Goal: Find specific page/section: Find specific page/section

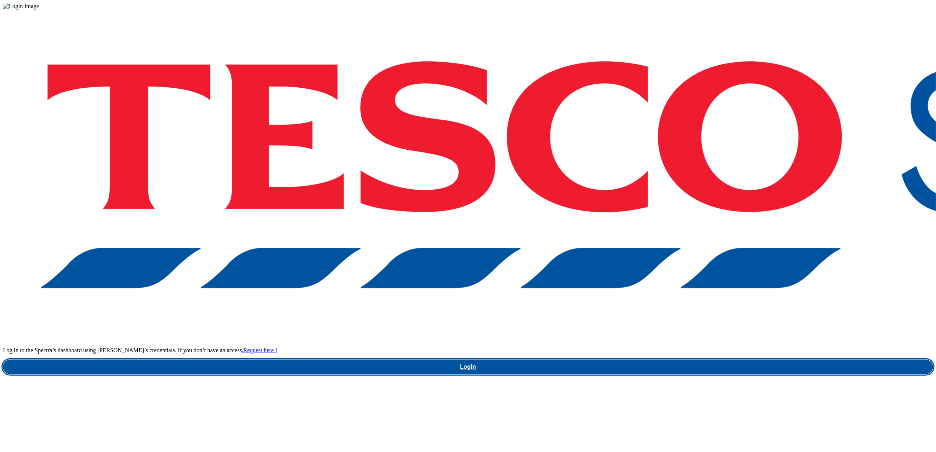
click at [690, 360] on link "Login" at bounding box center [468, 367] width 930 height 15
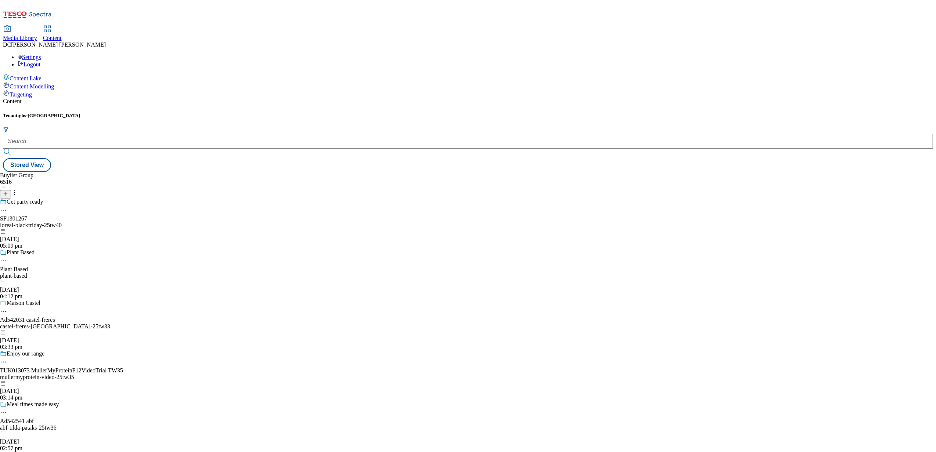
click at [37, 35] on div "Media Library" at bounding box center [20, 38] width 34 height 7
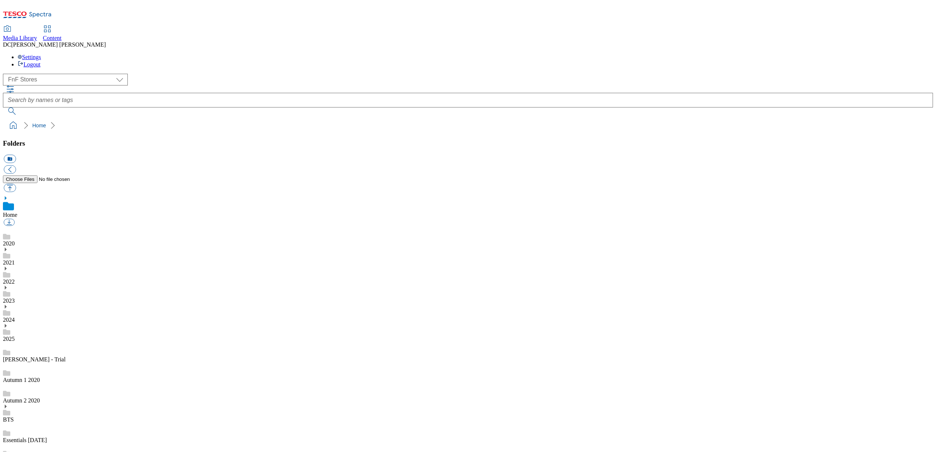
scroll to position [1, 0]
click at [62, 74] on select "Dotcom UK FnF Stores GHS Marketing UK GHS Product UK Realfood" at bounding box center [65, 80] width 125 height 12
click at [5, 74] on select "Dotcom UK FnF Stores GHS Marketing UK GHS Product UK Realfood" at bounding box center [65, 80] width 125 height 12
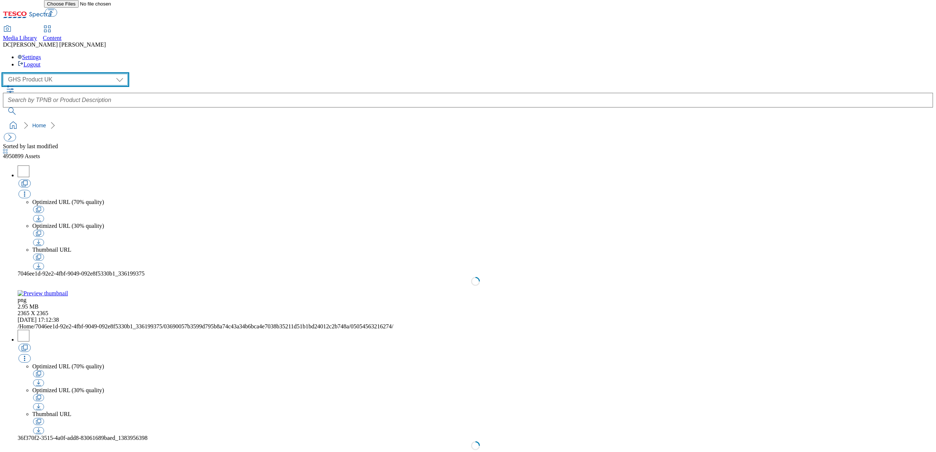
click at [63, 74] on select "Dotcom UK FnF Stores GHS Marketing UK GHS Product UK Realfood" at bounding box center [65, 80] width 125 height 12
click at [5, 74] on select "Dotcom UK FnF Stores GHS Marketing UK GHS Product UK Realfood" at bounding box center [65, 80] width 125 height 12
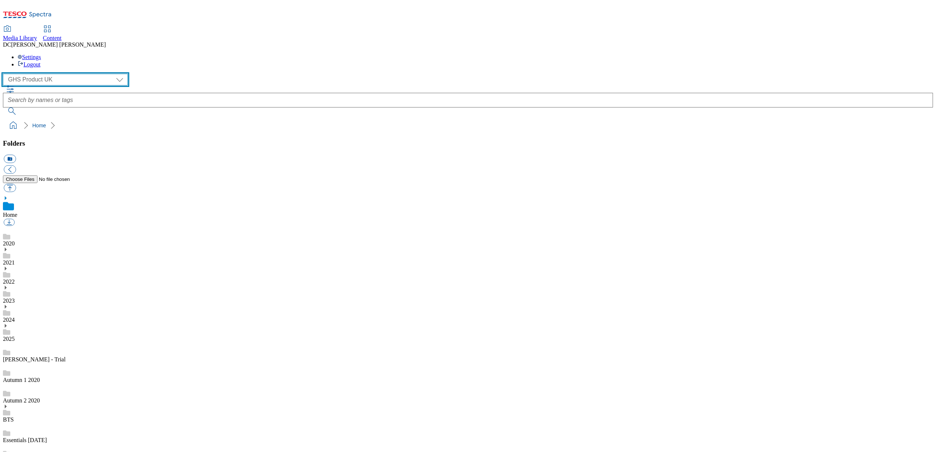
scroll to position [1, 0]
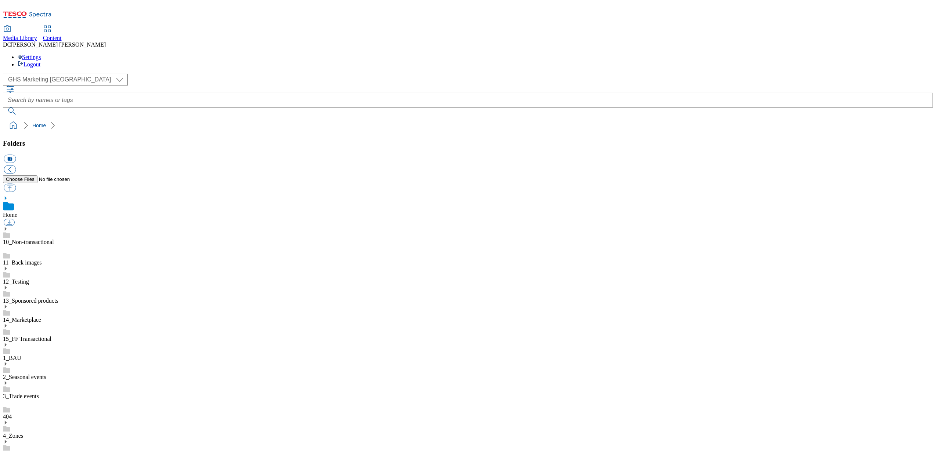
click at [7, 362] on use at bounding box center [6, 364] width 2 height 4
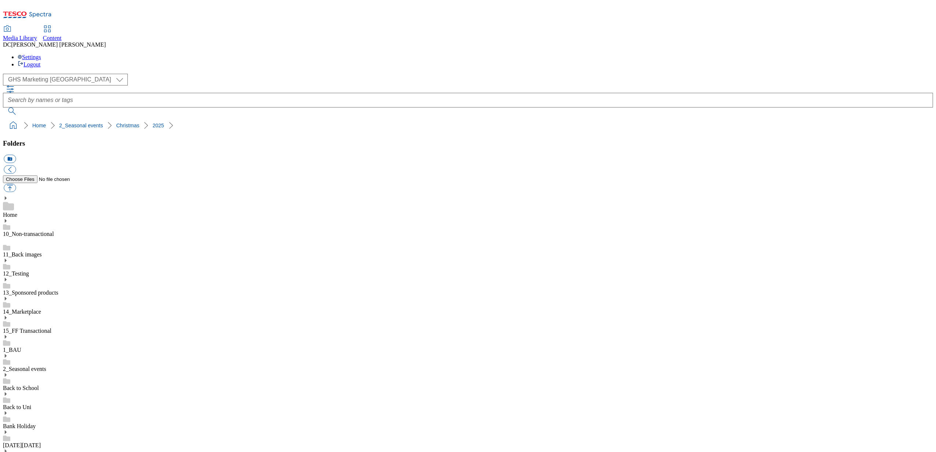
click at [8, 354] on icon at bounding box center [5, 356] width 5 height 5
click at [79, 354] on div "2_Seasonal events" at bounding box center [468, 363] width 930 height 19
click at [78, 334] on div "1_BAU" at bounding box center [468, 343] width 930 height 19
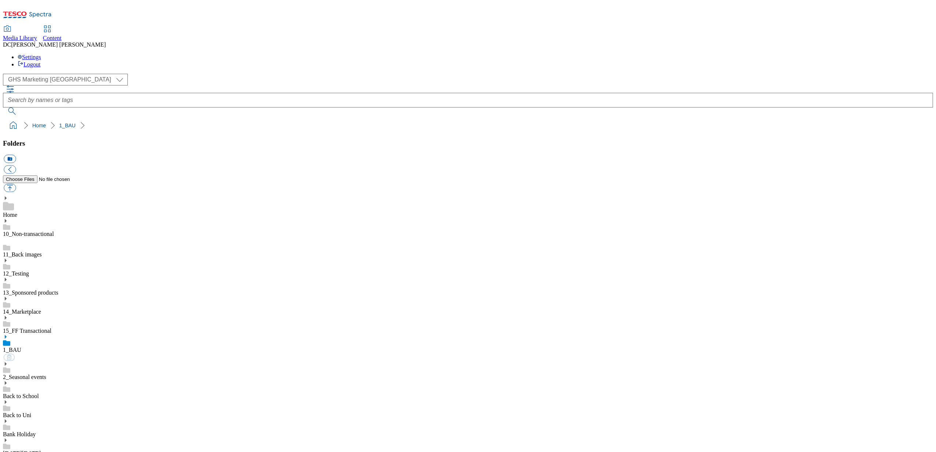
click at [81, 362] on div "2_Seasonal events" at bounding box center [468, 371] width 930 height 19
click at [56, 74] on select "Dotcom UK FnF Stores GHS Marketing UK GHS Product UK Realfood" at bounding box center [65, 80] width 125 height 12
select select "flare-homepage"
click at [5, 74] on select "Dotcom UK FnF Stores GHS Marketing UK GHS Product UK Realfood" at bounding box center [65, 80] width 125 height 12
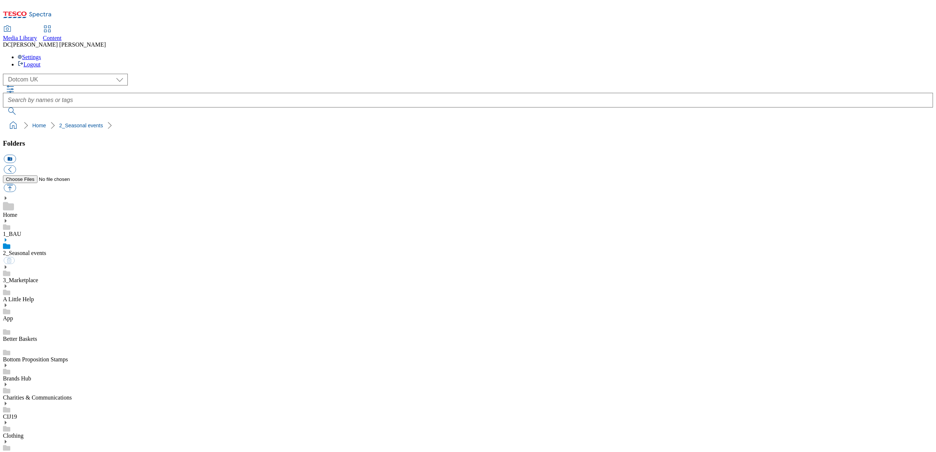
click at [8, 238] on icon at bounding box center [5, 240] width 5 height 5
click at [8, 303] on icon at bounding box center [5, 305] width 5 height 5
click at [8, 238] on icon at bounding box center [5, 240] width 5 height 5
